Goal: Find specific page/section

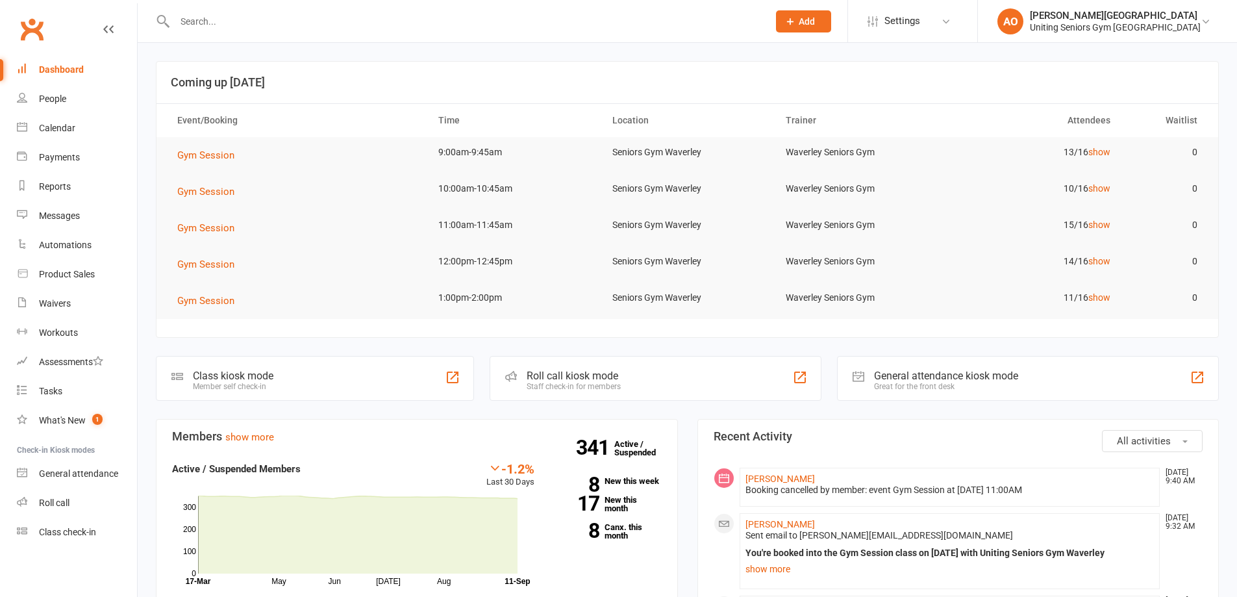
click at [189, 19] on input "text" at bounding box center [465, 21] width 589 height 18
type input "[PERSON_NAME]"
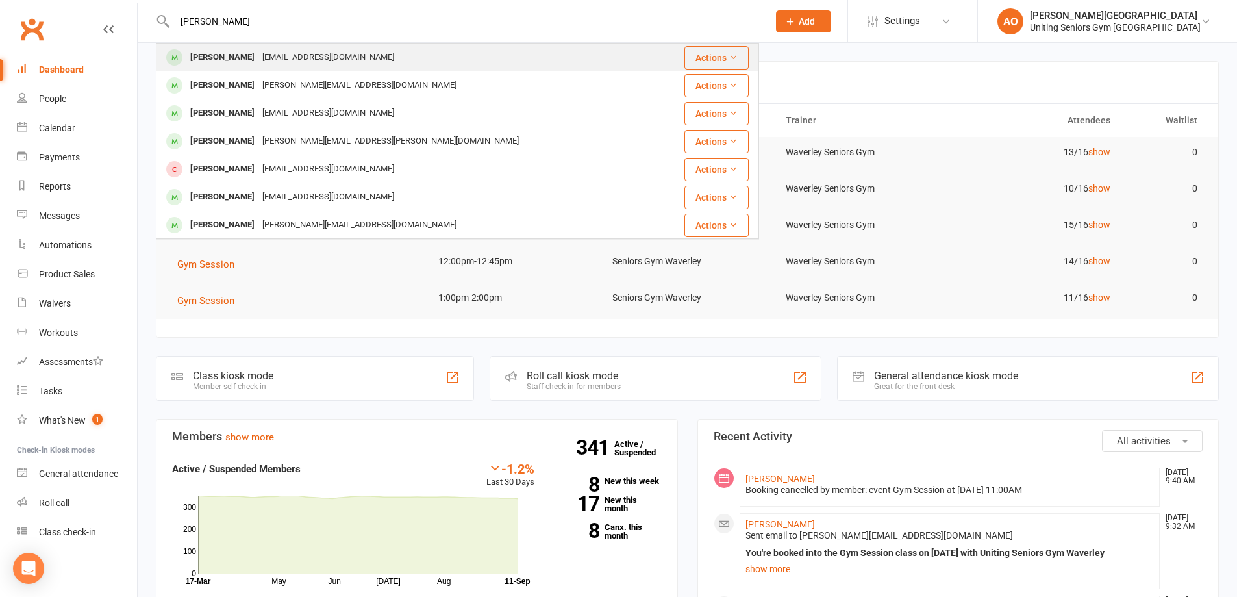
click at [218, 64] on div "[PERSON_NAME]" at bounding box center [222, 57] width 72 height 19
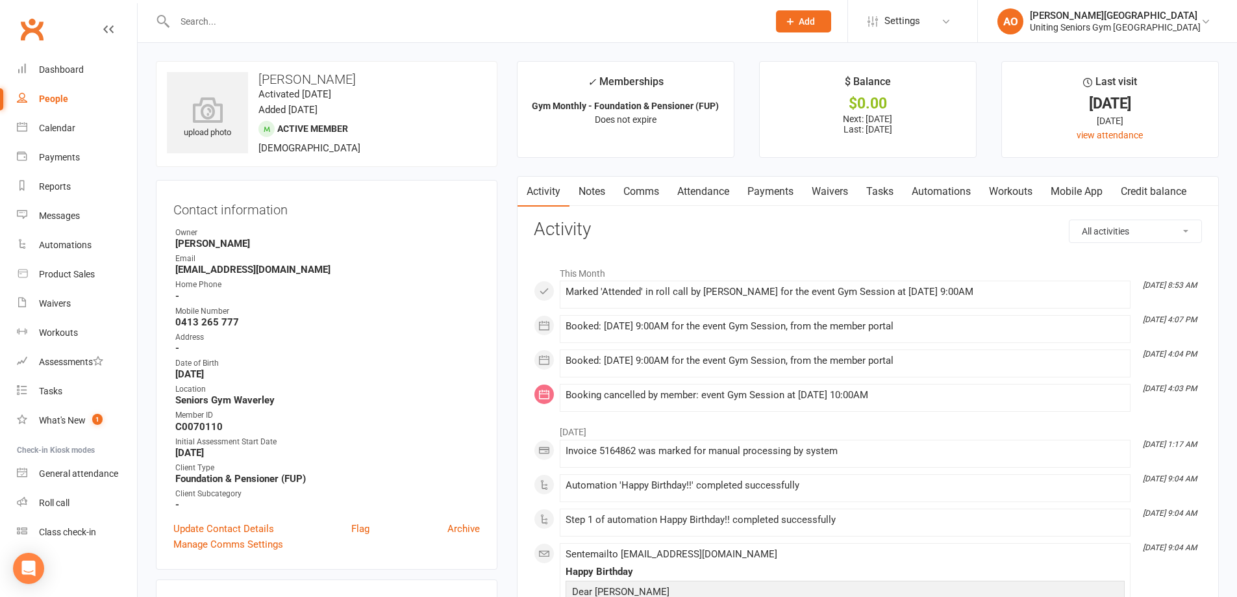
click at [712, 198] on link "Attendance" at bounding box center [703, 192] width 70 height 30
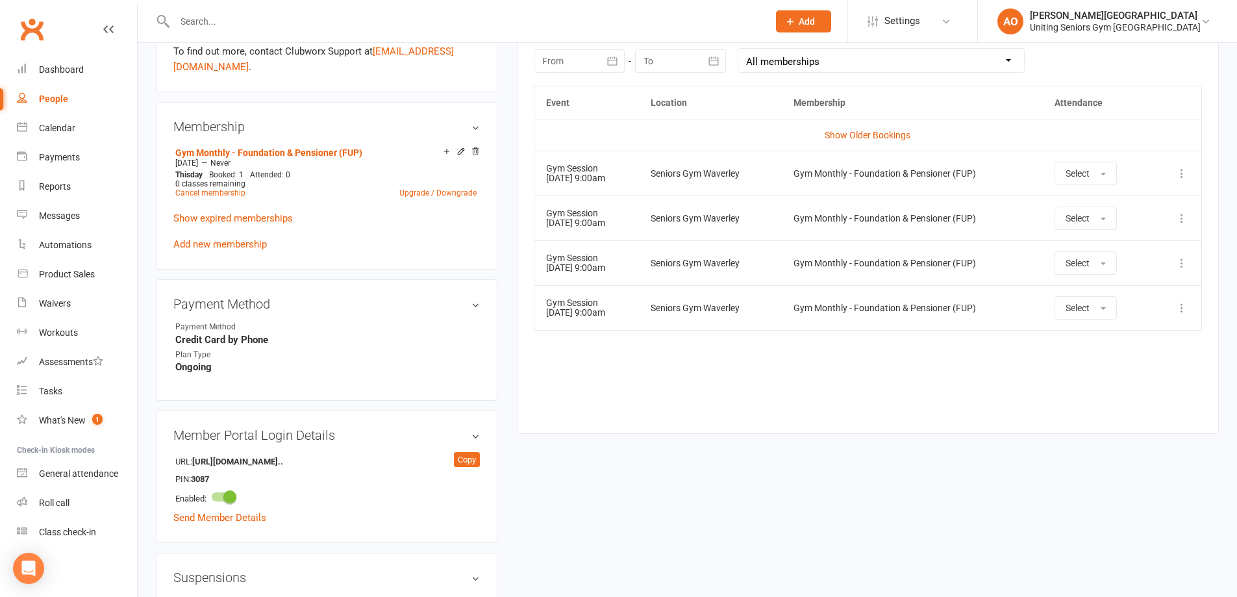
scroll to position [585, 0]
click at [196, 25] on input "text" at bounding box center [465, 21] width 589 height 18
